Goal: Complete application form

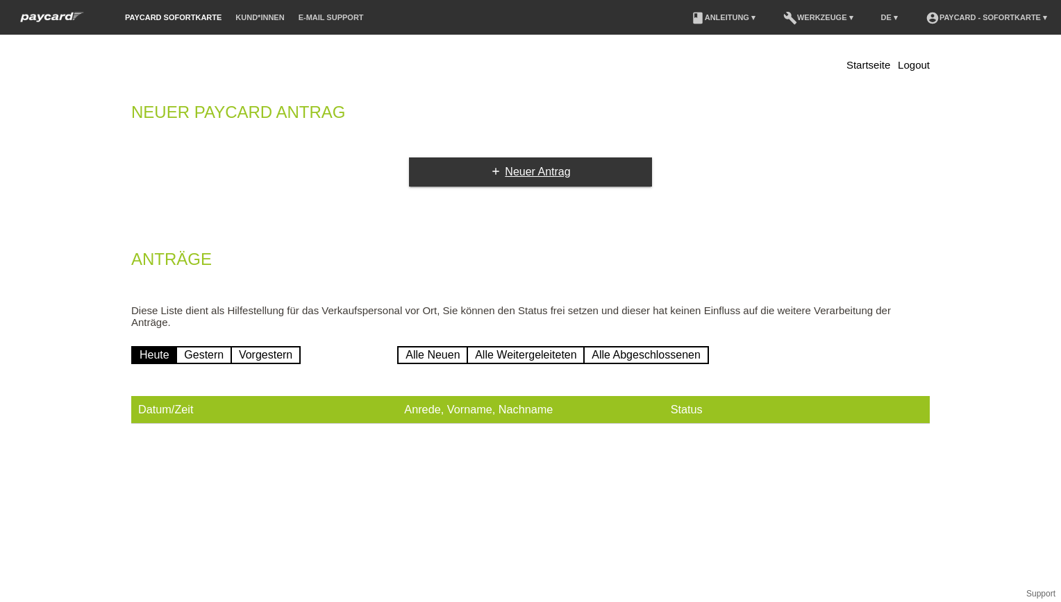
click at [511, 171] on link "add Neuer Antrag" at bounding box center [530, 172] width 243 height 29
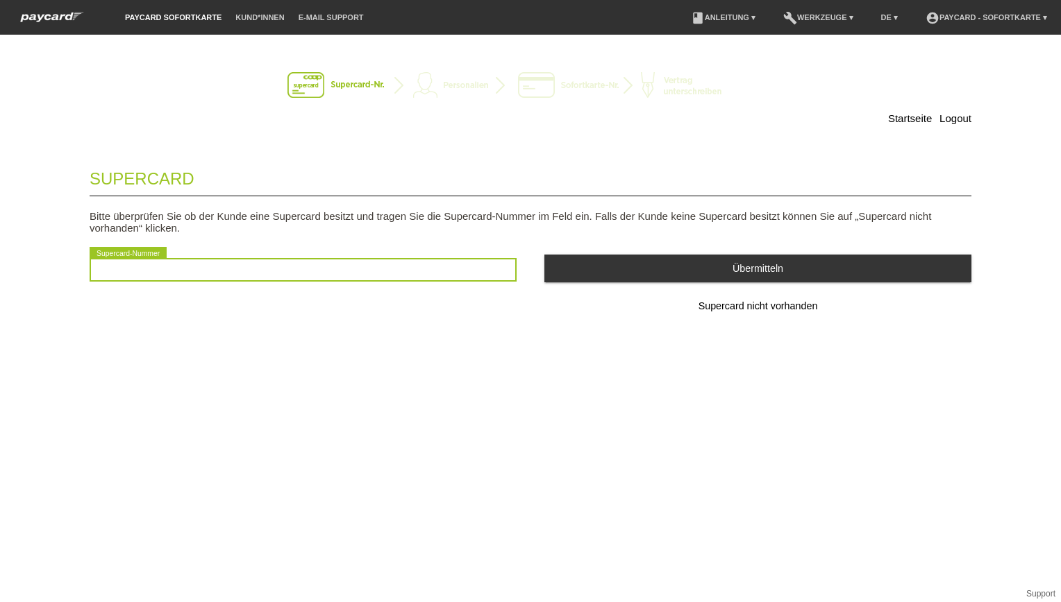
click at [130, 271] on input "text" at bounding box center [303, 270] width 427 height 24
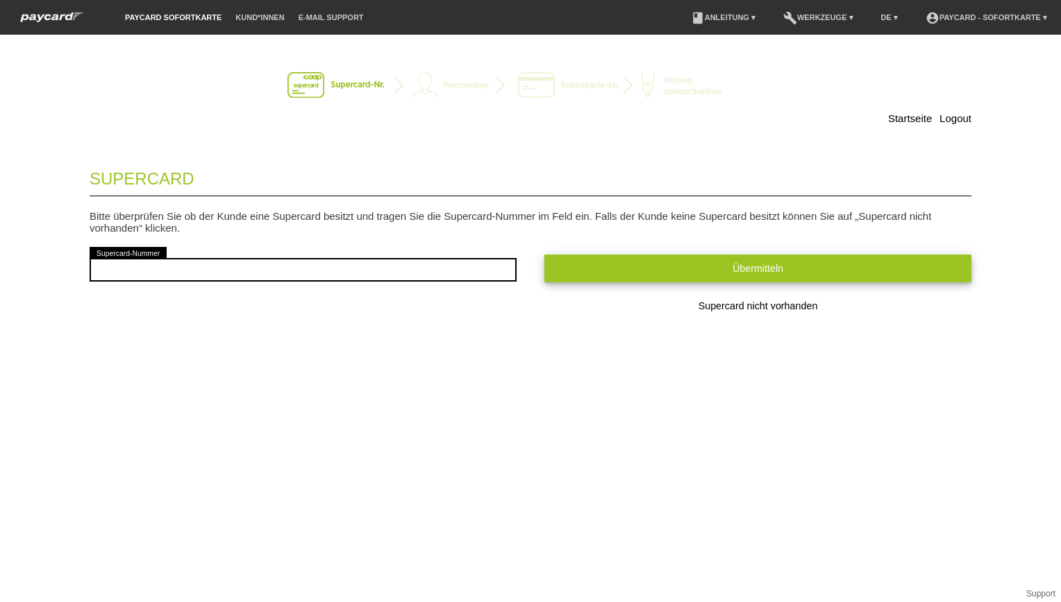
click at [777, 267] on span "Übermitteln" at bounding box center [757, 268] width 51 height 11
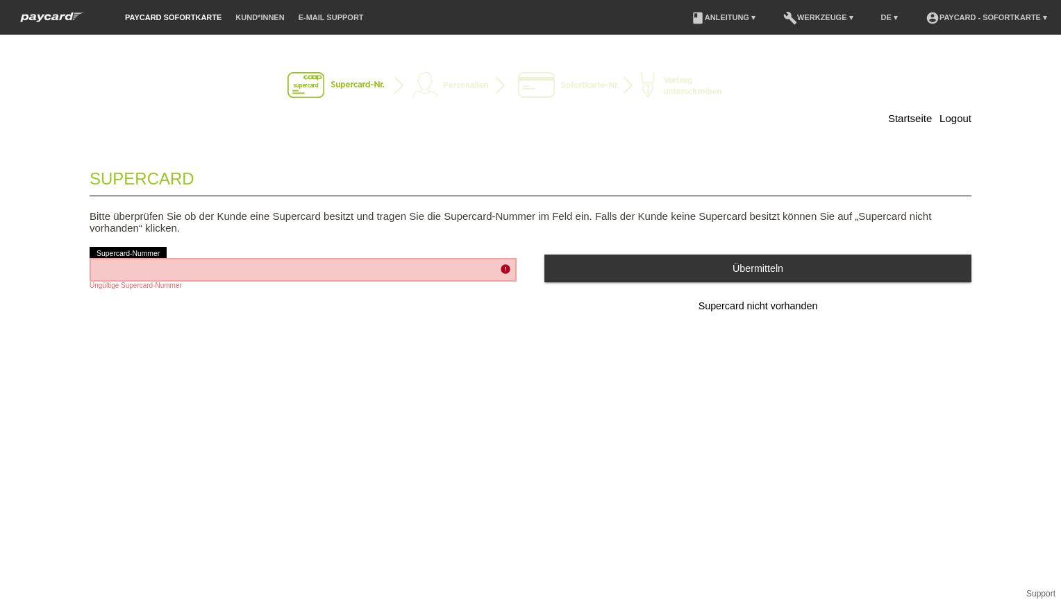
click at [758, 269] on span "Übermitteln" at bounding box center [757, 268] width 51 height 11
click at [761, 306] on span "Supercard nicht vorhanden" at bounding box center [757, 306] width 119 height 11
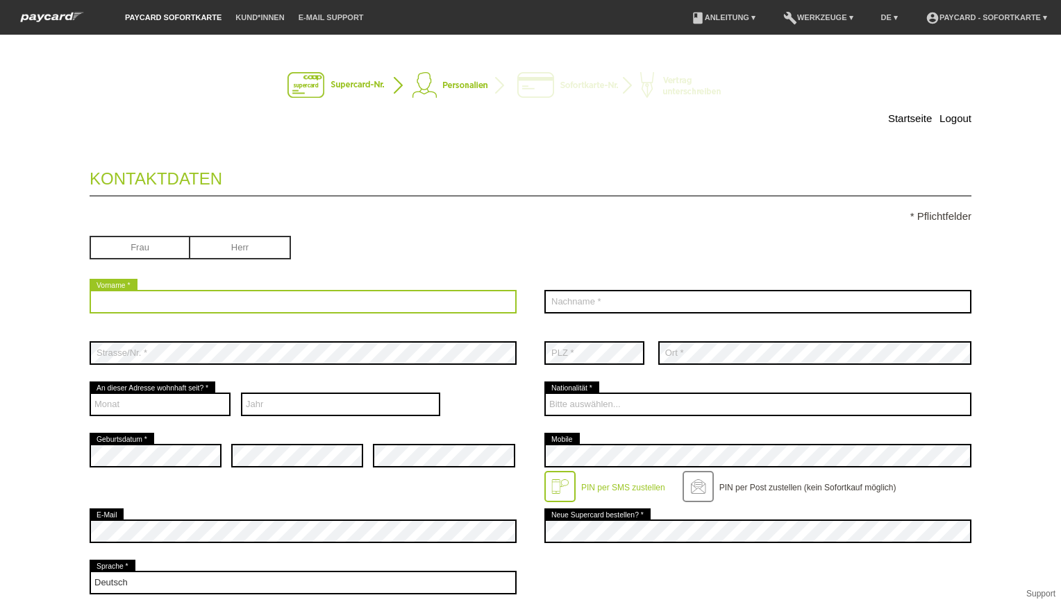
click at [117, 303] on input "text" at bounding box center [303, 302] width 427 height 24
type input "Osman"
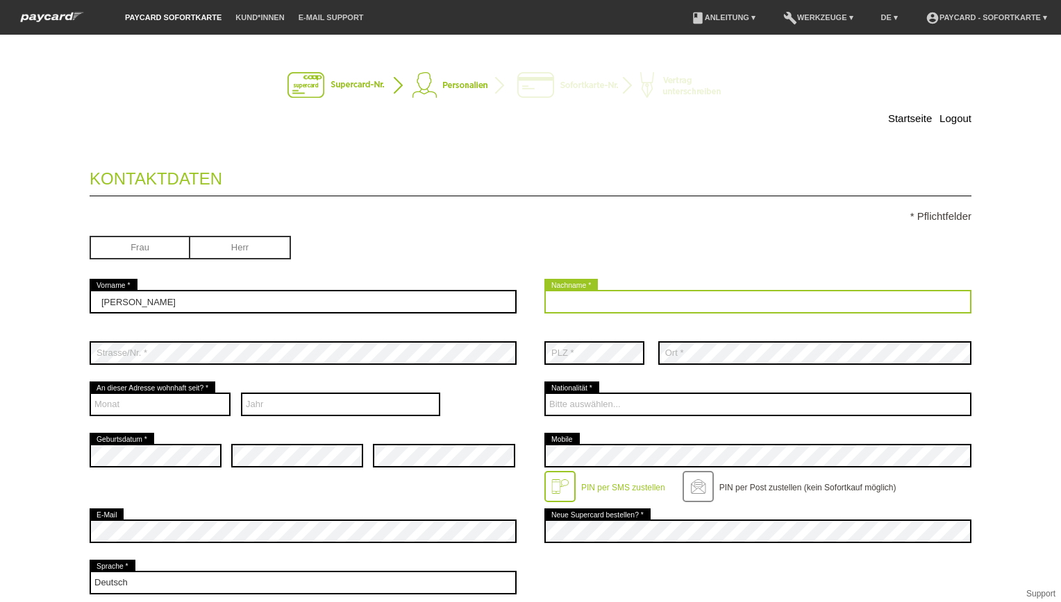
click at [558, 301] on input "text" at bounding box center [757, 302] width 427 height 24
type input "Ciloglu"
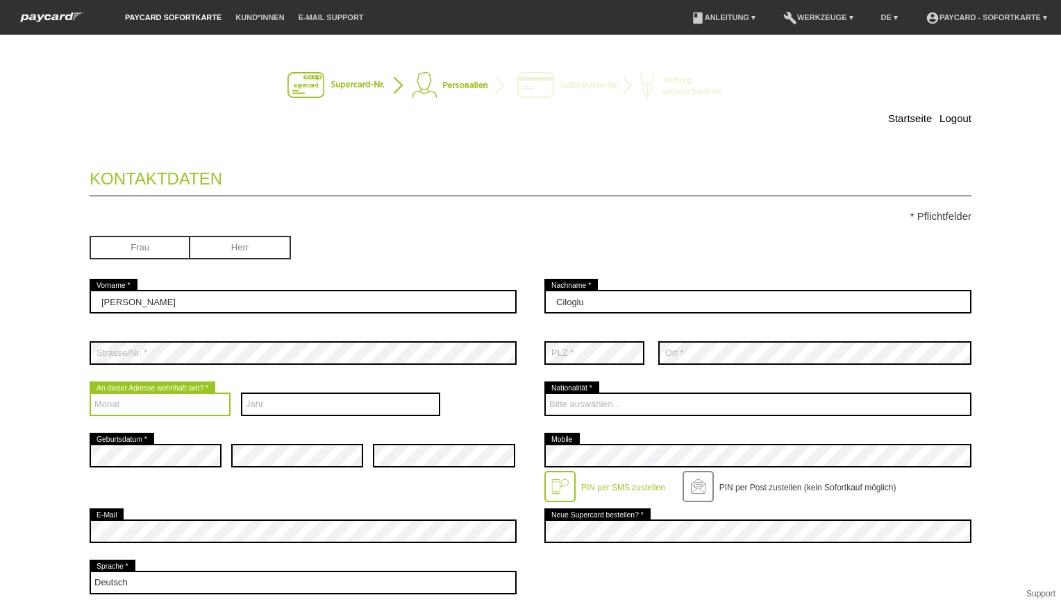
click at [103, 405] on select "Monat 01 02 03 04 05 06 07 08 09 10 11 12" at bounding box center [160, 405] width 141 height 24
select select "09"
click at [90, 393] on select "Monat 01 02 03 04 05 06 07 08 09 10 11 12" at bounding box center [160, 405] width 141 height 24
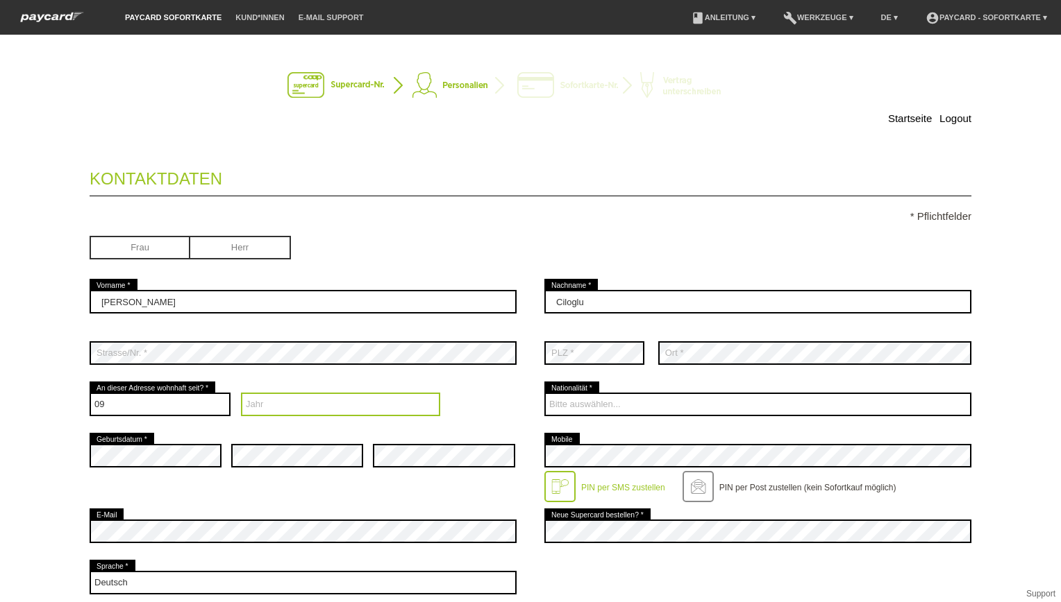
click at [258, 405] on select "Jahr 2025 2024 2023 2022 2021 2020 2019 2018 2017 2016" at bounding box center [341, 405] width 200 height 24
select select "2020"
click at [241, 393] on select "Jahr 2025 2024 2023 2022 2021 2020 2019 2018 2017 2016" at bounding box center [341, 405] width 200 height 24
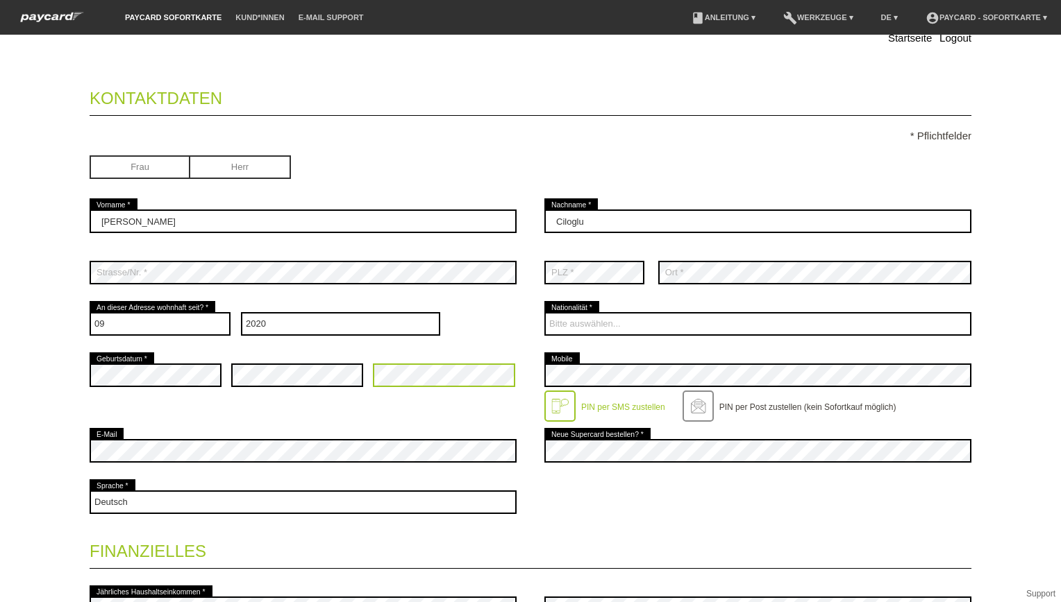
scroll to position [139, 0]
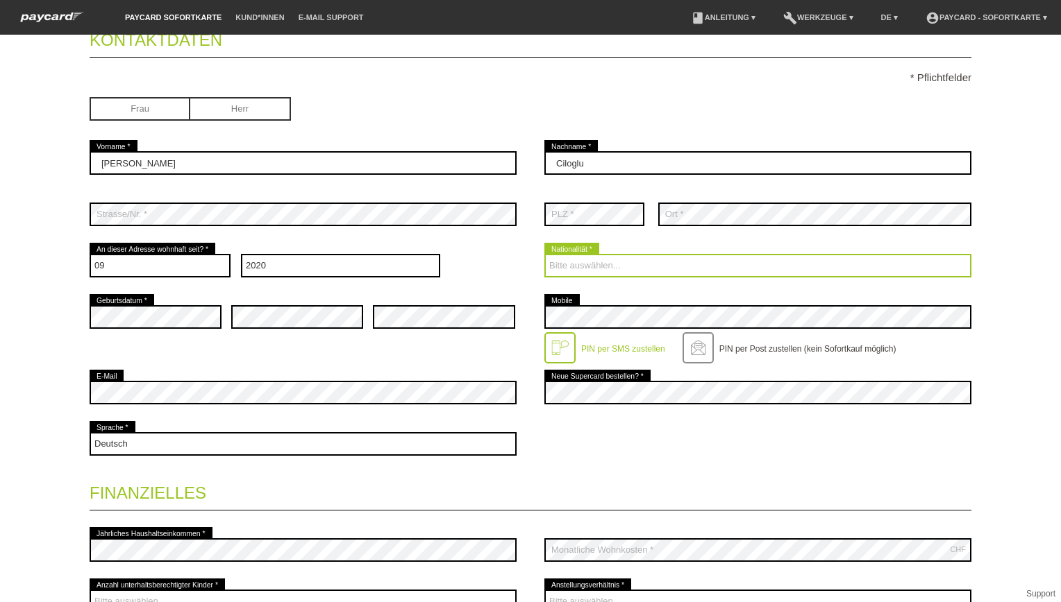
click at [586, 267] on select "Bitte auswählen... Schweiz Deutschland Liechtenstein Österreich ------------ Af…" at bounding box center [757, 266] width 427 height 24
select select "TR"
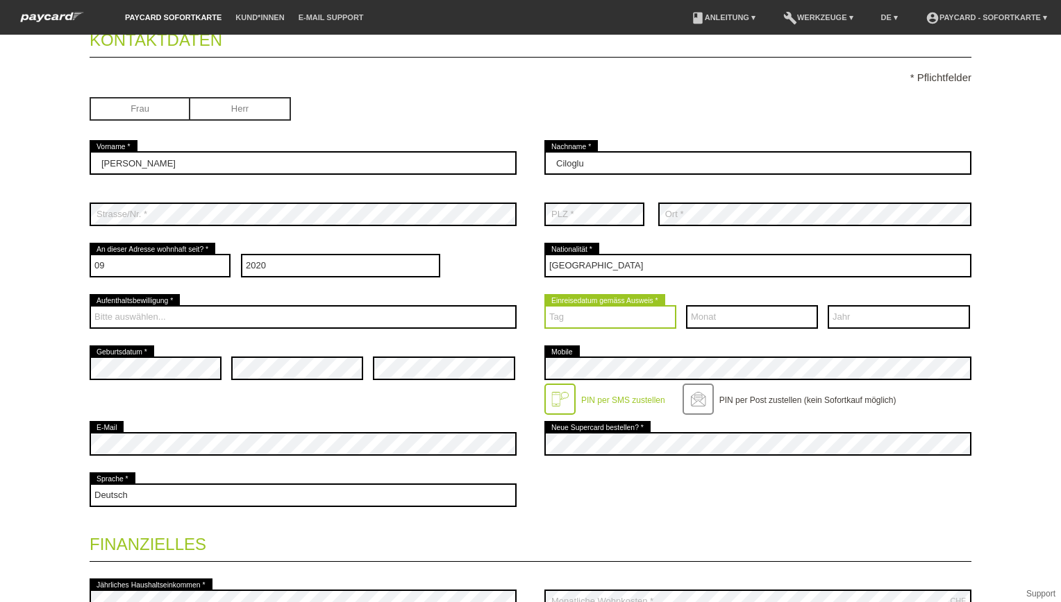
click at [554, 312] on select "Tag 01 02 03 04 05 06 07 08 09 10 11 12 13 14 15 16 17" at bounding box center [610, 317] width 132 height 24
click at [557, 320] on select "Tag 01 02 03 04 05 06 07 08 09 10 11 12 13 14 15 16 17" at bounding box center [610, 317] width 132 height 24
click at [558, 318] on select "Tag 01 02 03 04 05 06 07 08 09 10 11 12 13 14 15 16 17" at bounding box center [610, 317] width 132 height 24
select select "07"
click at [544, 305] on select "Tag 01 02 03 04 05 06 07 08 09 10 11 12 13 14 15 16 17" at bounding box center [610, 317] width 132 height 24
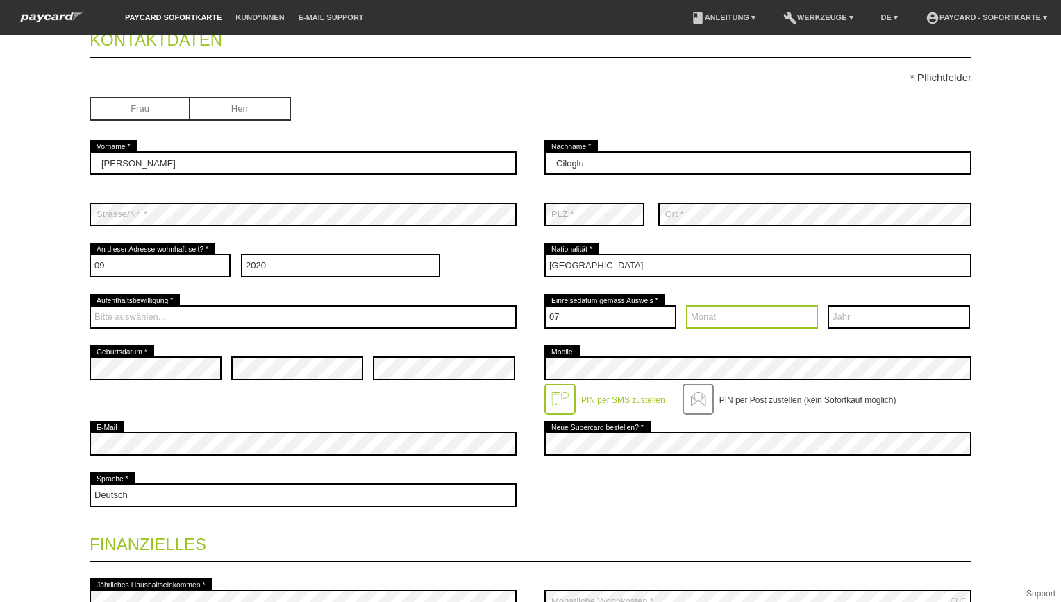
click at [702, 315] on select "Monat 01 02 03 04 05 06 07 08 09 10 11 12" at bounding box center [752, 317] width 132 height 24
select select "11"
click at [686, 305] on select "Monat 01 02 03 04 05 06 07 08 09 10 11 12" at bounding box center [752, 317] width 132 height 24
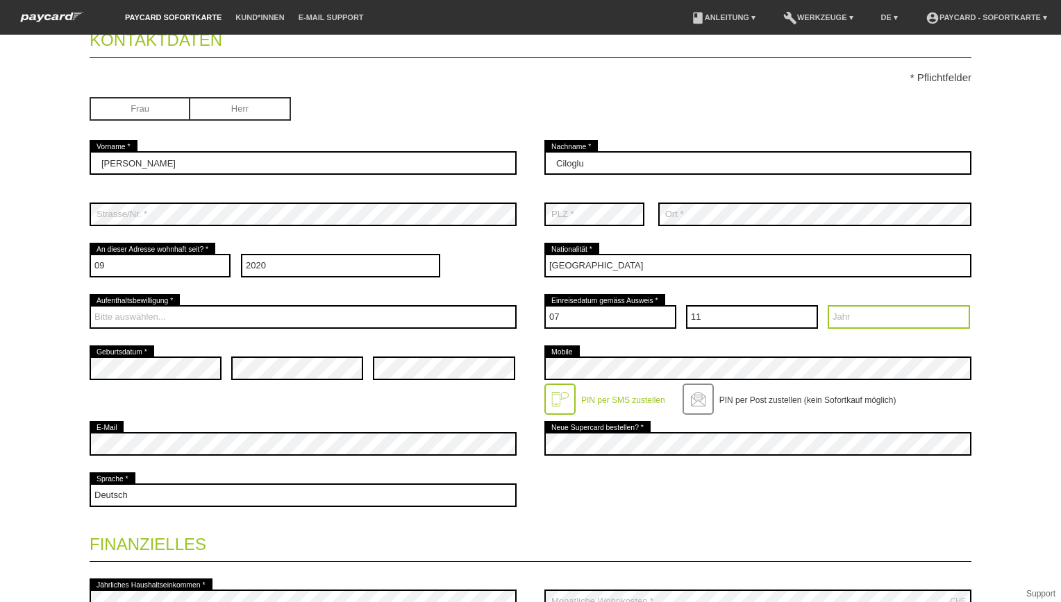
click at [834, 316] on select "Jahr 2025 2024 2023 2022 2021 2020 2019 2018 2017 2016" at bounding box center [898, 317] width 142 height 24
select select "1978"
click at [827, 305] on select "Jahr 2025 2024 2023 2022 2021 2020 2019 2018 2017 2016" at bounding box center [898, 317] width 142 height 24
click at [205, 524] on legend "Finanzielles" at bounding box center [530, 541] width 881 height 41
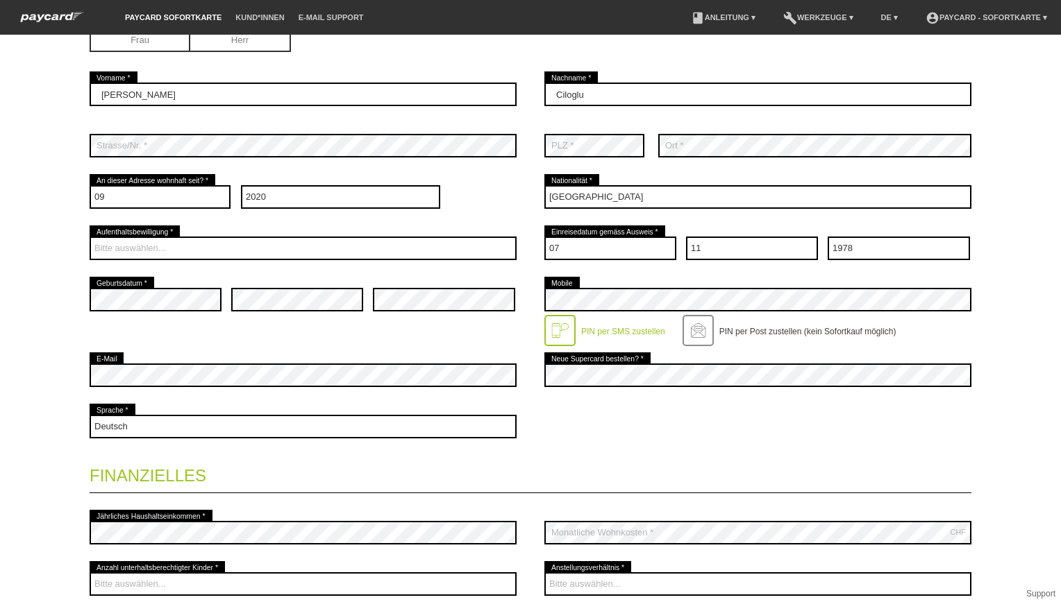
scroll to position [208, 0]
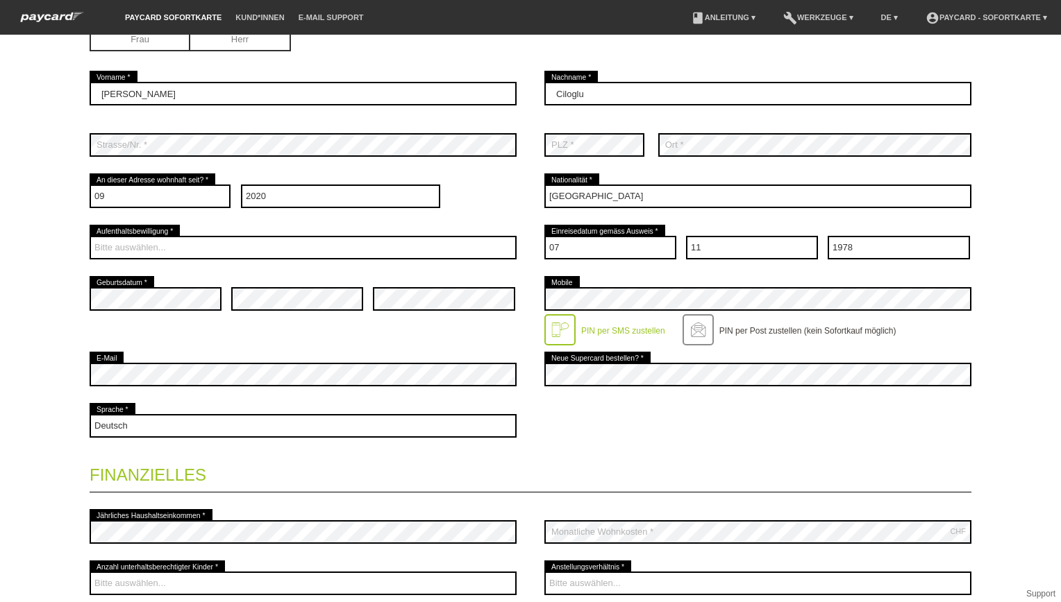
click at [558, 326] on div at bounding box center [559, 329] width 31 height 31
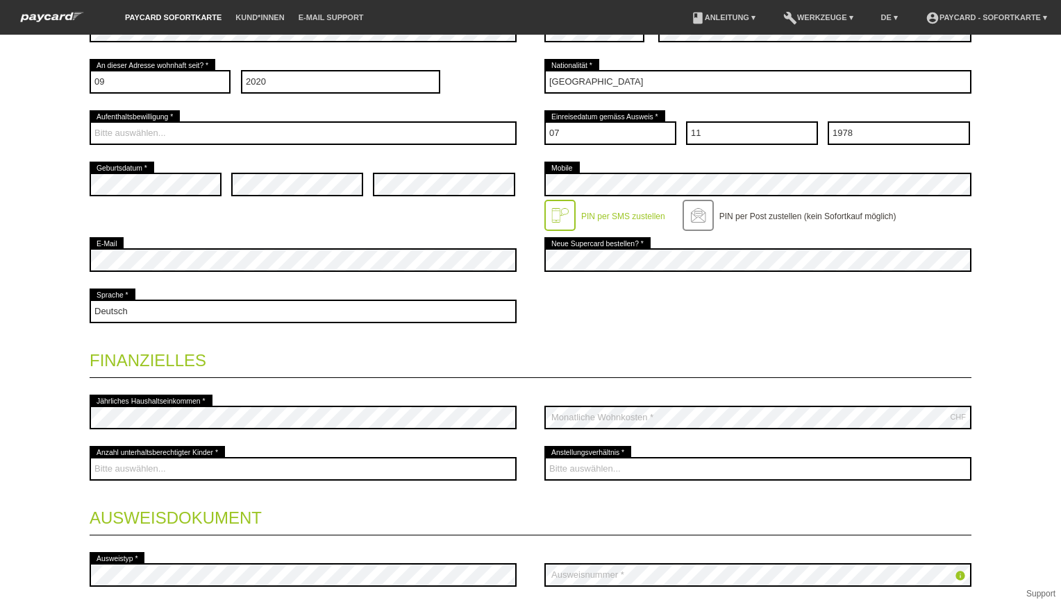
scroll to position [441, 0]
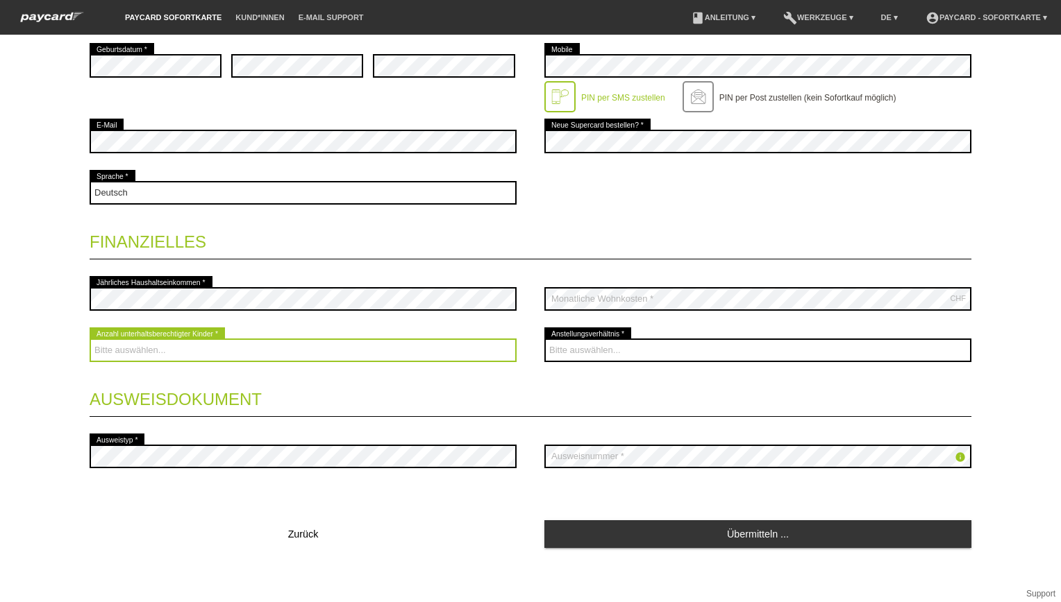
click at [153, 351] on select "Bitte auswählen... 0 1 2 3 4 5 6 7 8 9" at bounding box center [303, 351] width 427 height 24
select select "2"
click at [90, 339] on select "Bitte auswählen... 0 1 2 3 4 5 6 7 8 9" at bounding box center [303, 351] width 427 height 24
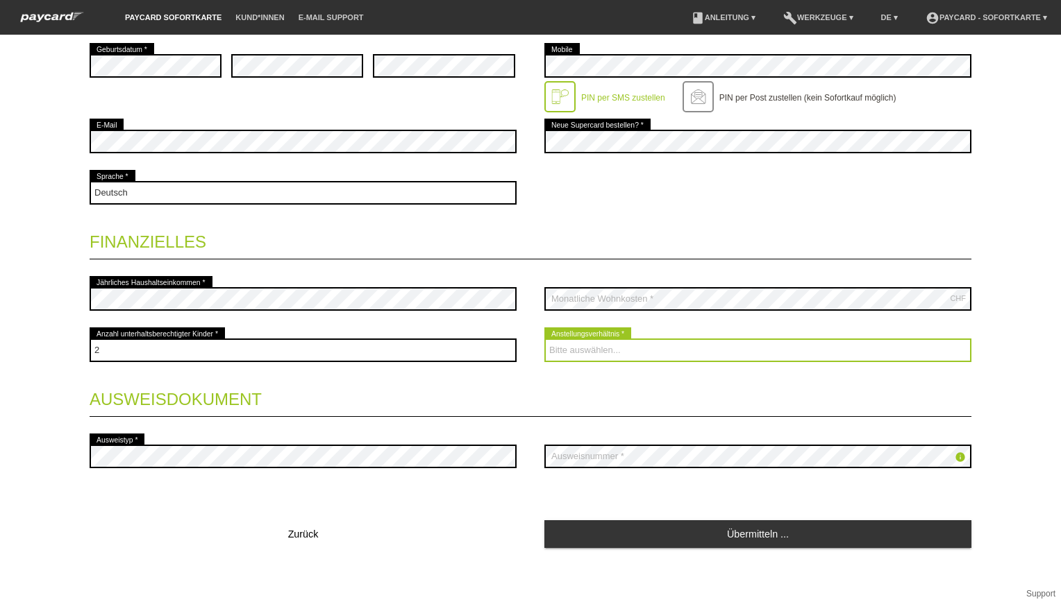
click at [583, 352] on select "Bitte auswählen... Unbefristet Befristet Lehrling/Student Pensioniert Nicht arb…" at bounding box center [757, 351] width 427 height 24
select select "UNLIMITED"
click at [544, 339] on select "Bitte auswählen... Unbefristet Befristet Lehrling/Student Pensioniert Nicht arb…" at bounding box center [757, 351] width 427 height 24
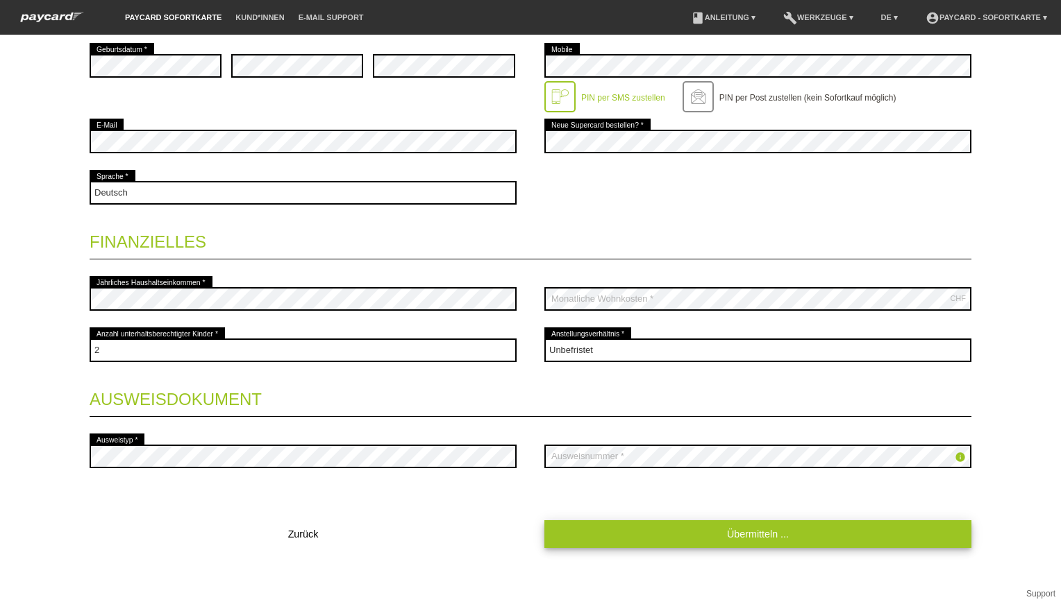
click at [746, 529] on link "Übermitteln ..." at bounding box center [757, 534] width 427 height 27
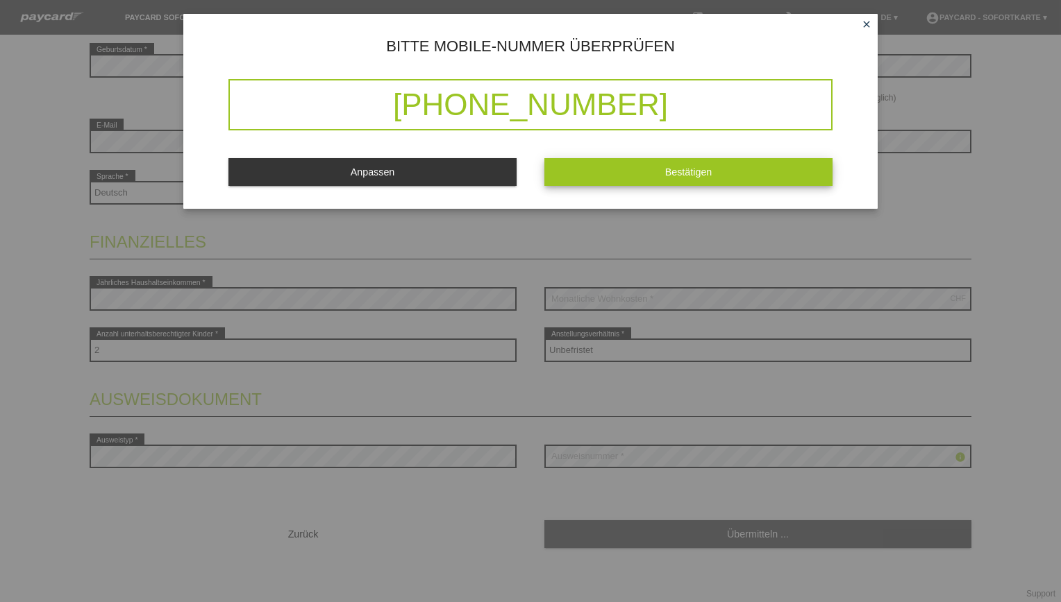
click at [683, 173] on span "Bestätigen" at bounding box center [688, 172] width 47 height 11
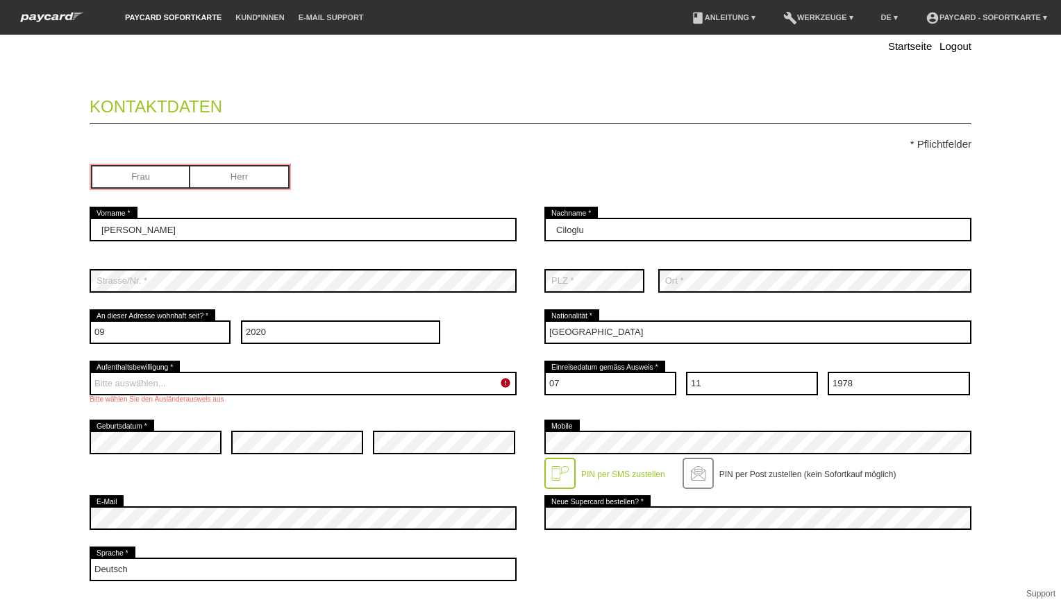
scroll to position [139, 0]
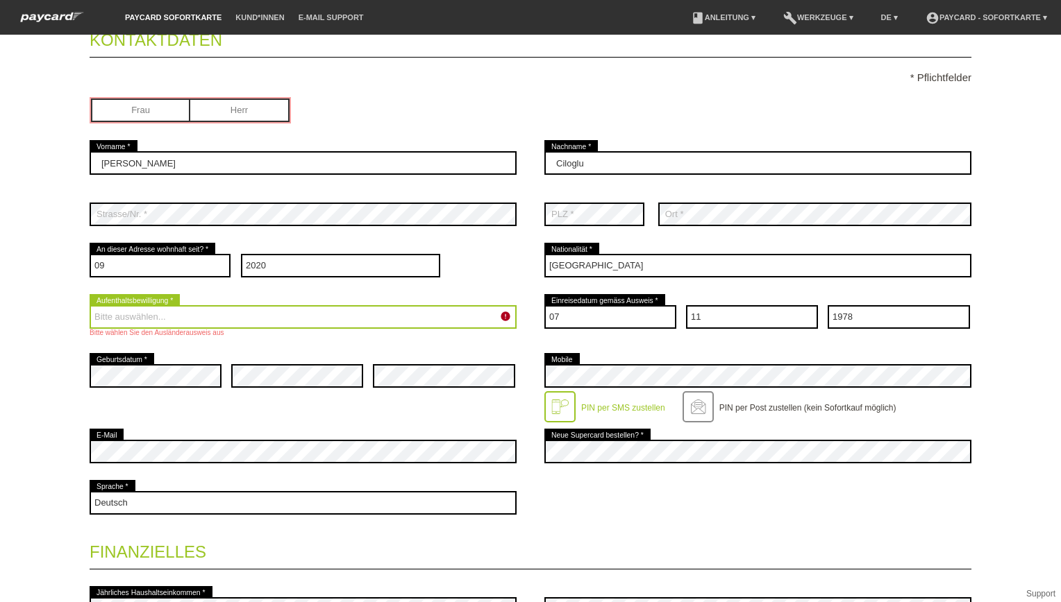
click at [175, 314] on select "Bitte auswählen... C B B - Flüchtlingsstatus Andere" at bounding box center [303, 317] width 427 height 24
select select "C"
click at [90, 305] on select "Bitte auswählen... C B B - Flüchtlingsstatus Andere" at bounding box center [303, 317] width 427 height 24
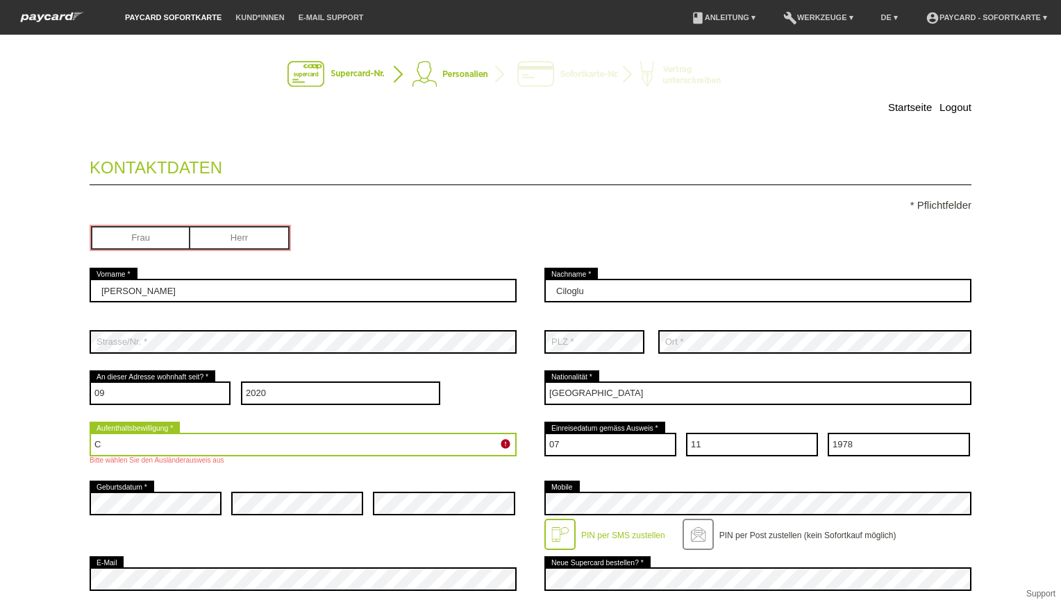
scroll to position [0, 0]
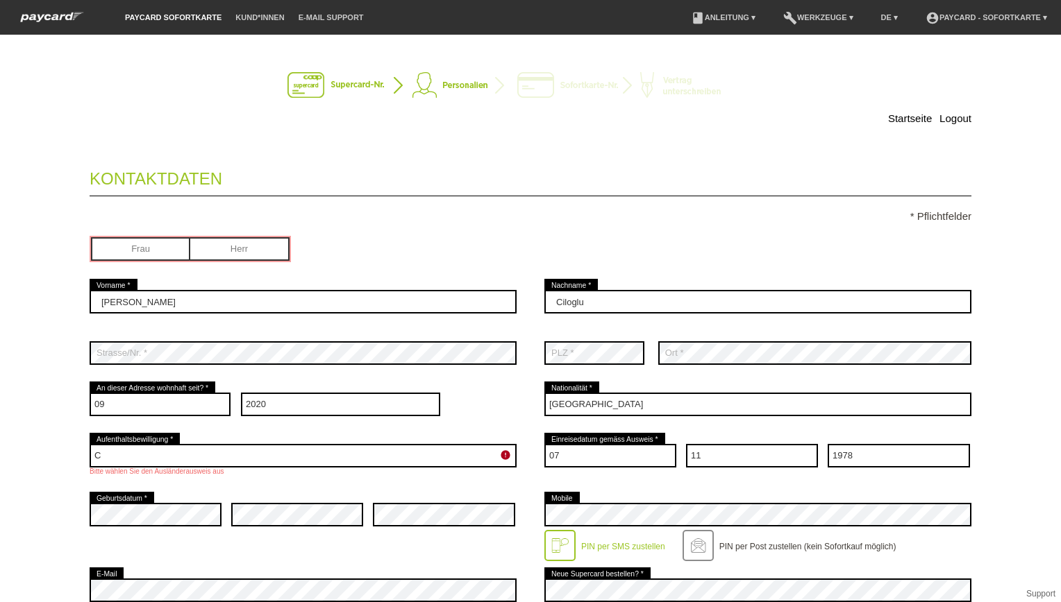
click at [225, 245] on input "radio" at bounding box center [239, 247] width 99 height 21
radio input "true"
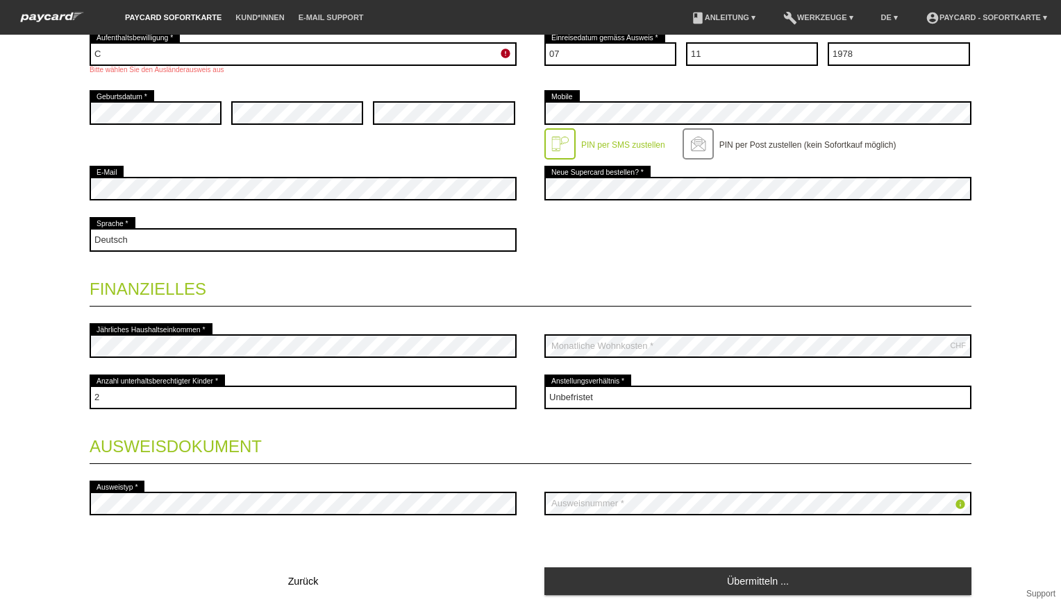
scroll to position [450, 0]
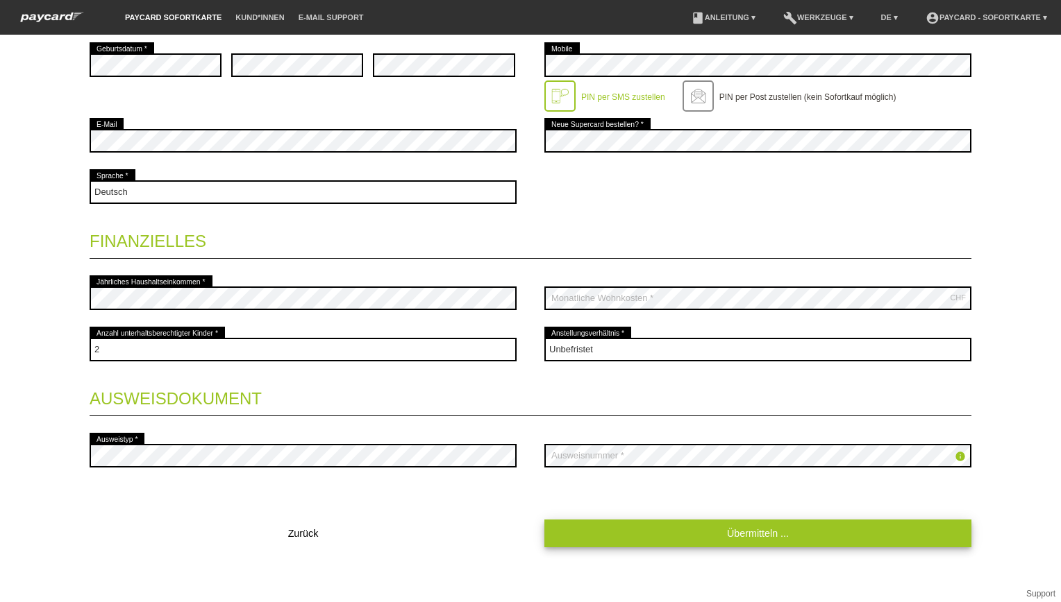
click at [750, 532] on link "Übermitteln ..." at bounding box center [757, 533] width 427 height 27
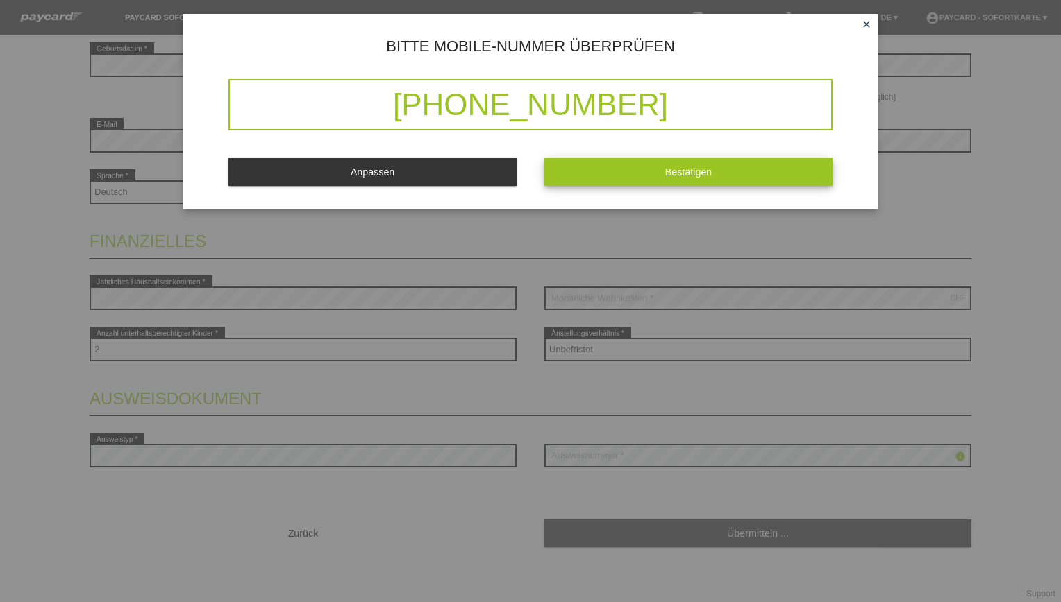
click at [682, 172] on span "Bestätigen" at bounding box center [688, 172] width 47 height 11
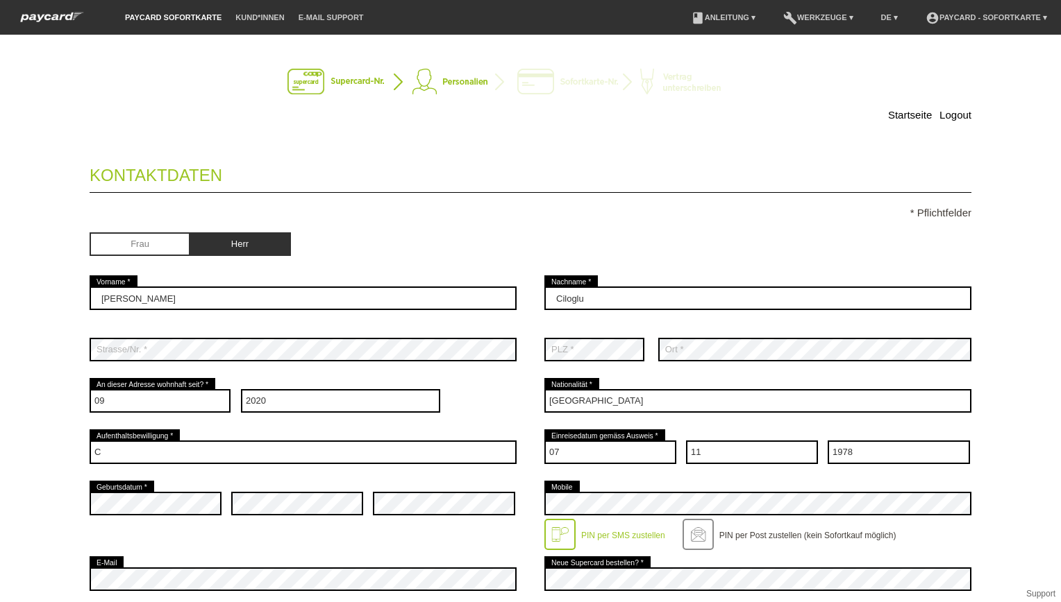
scroll to position [0, 0]
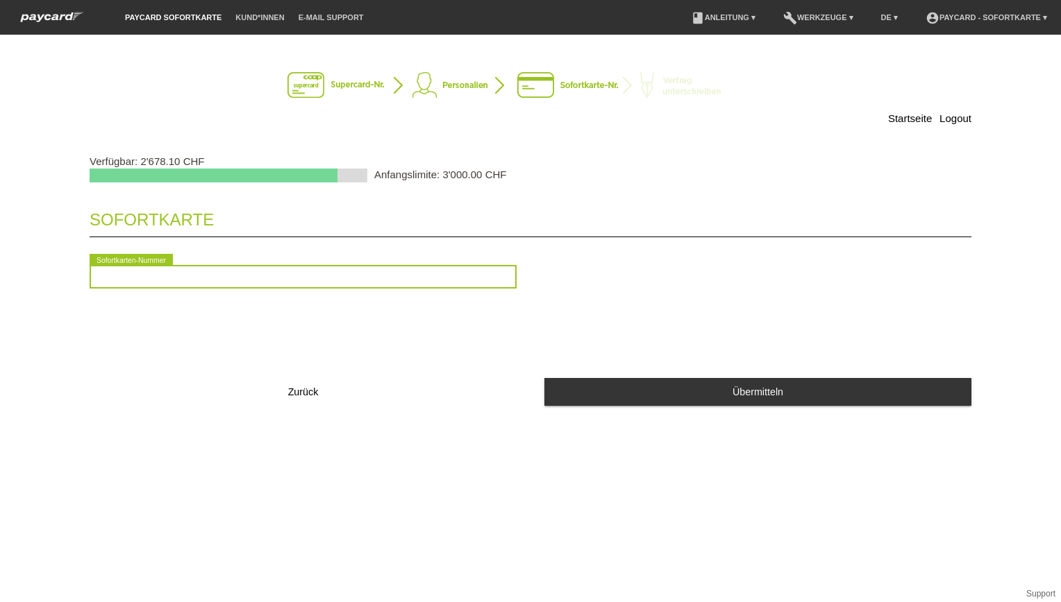
click at [108, 278] on input "text" at bounding box center [303, 277] width 427 height 24
type input "2090380594563"
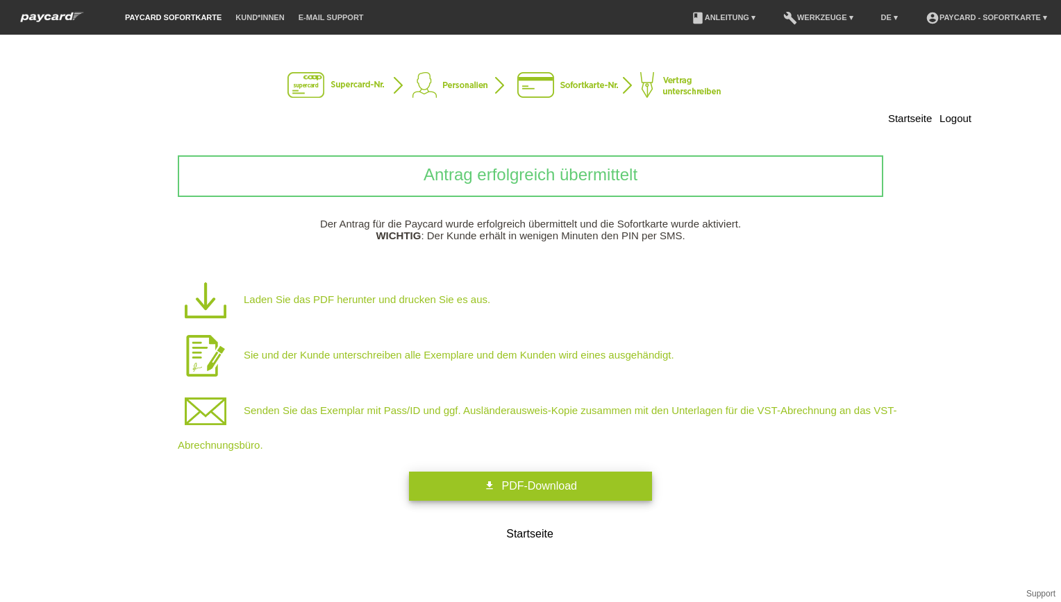
click at [530, 490] on span "PDF-Download" at bounding box center [538, 486] width 75 height 12
click at [527, 488] on span "PDF-Download" at bounding box center [538, 486] width 75 height 12
